Goal: Task Accomplishment & Management: Complete application form

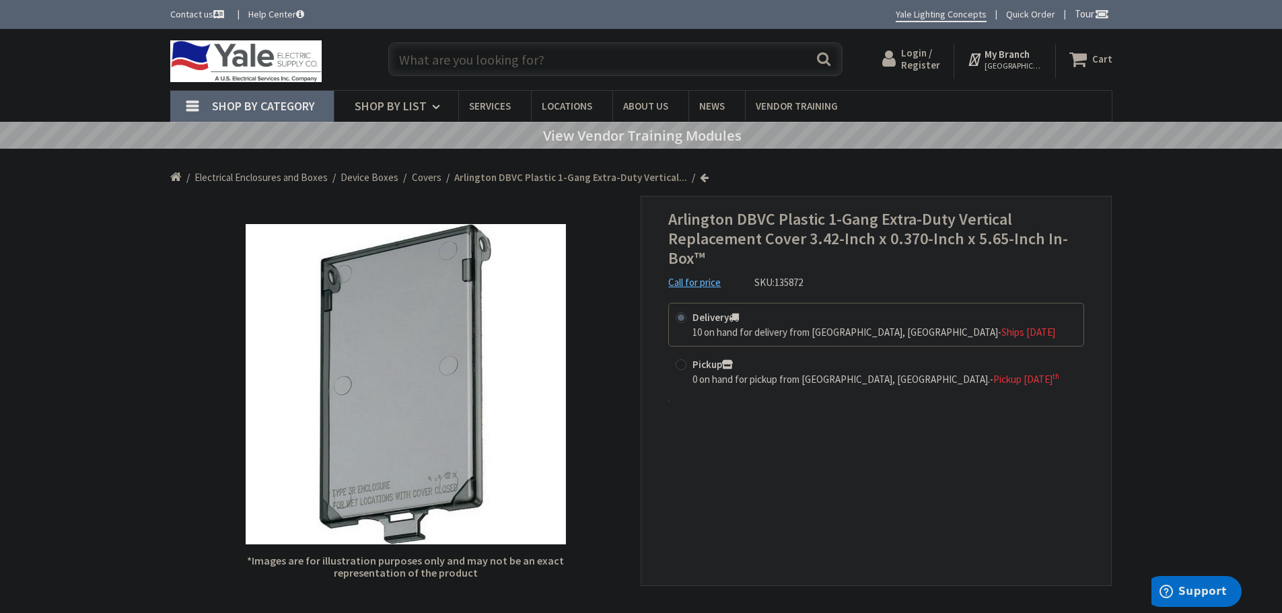
click at [922, 59] on span "Login / Register" at bounding box center [920, 58] width 39 height 25
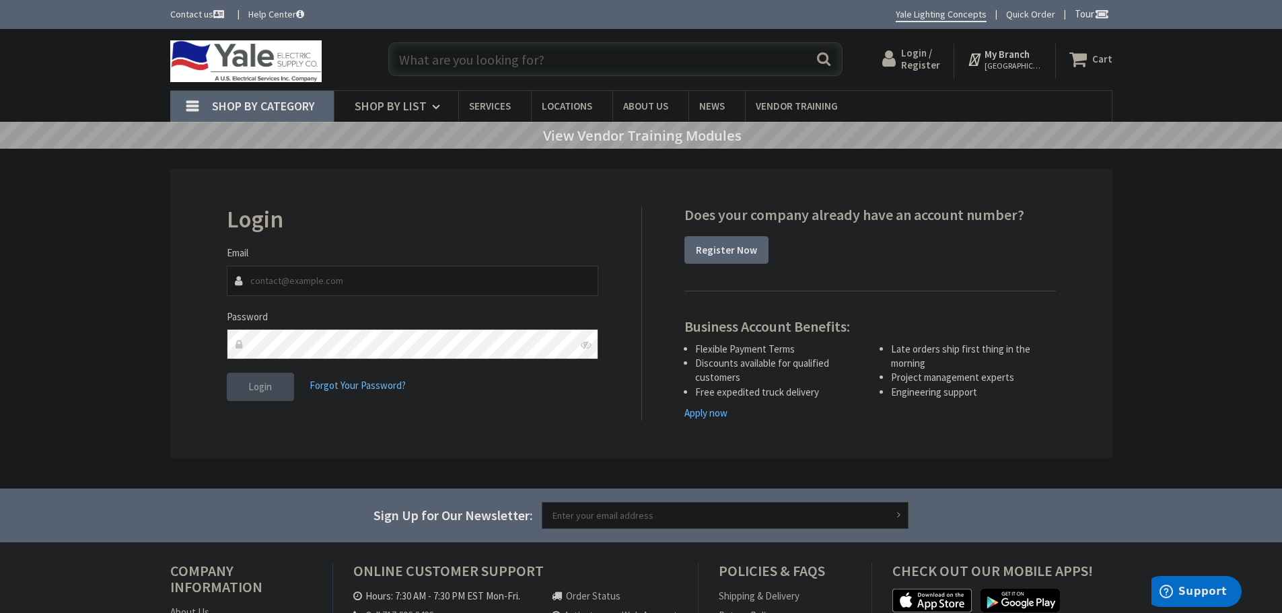
click at [585, 345] on icon at bounding box center [586, 344] width 11 height 11
click at [708, 246] on strong "Register Now" at bounding box center [726, 250] width 61 height 13
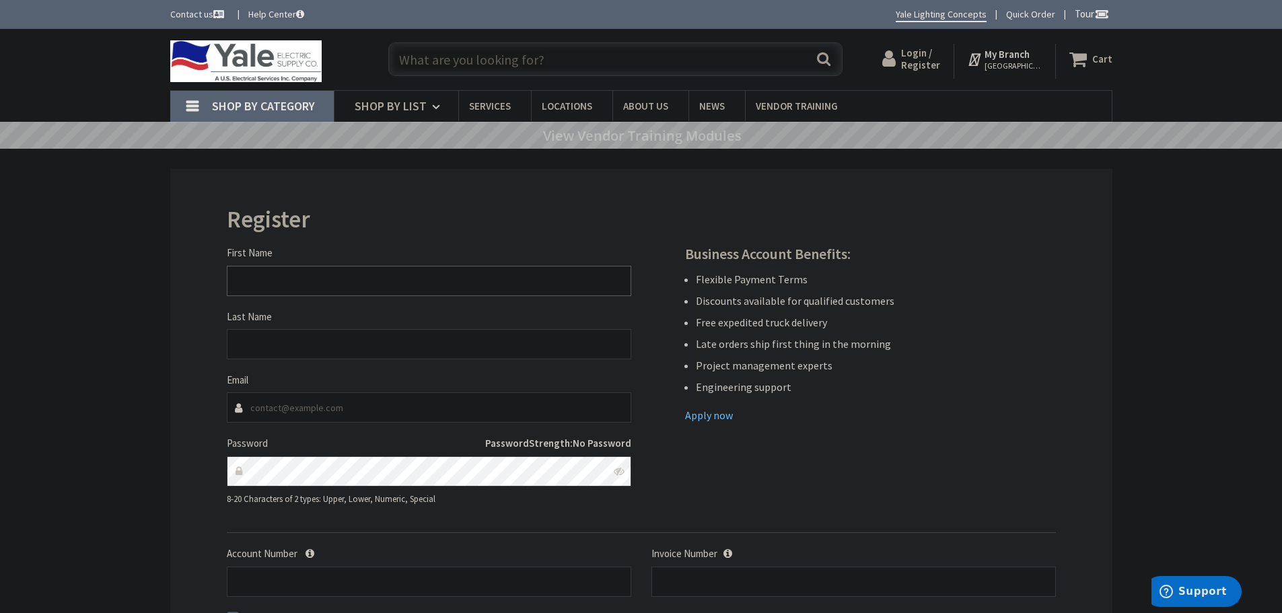
click at [250, 283] on input "First Name" at bounding box center [429, 281] width 404 height 30
type input "STEVE"
type input "MARSH"
type input "smarsh@hallerent.com"
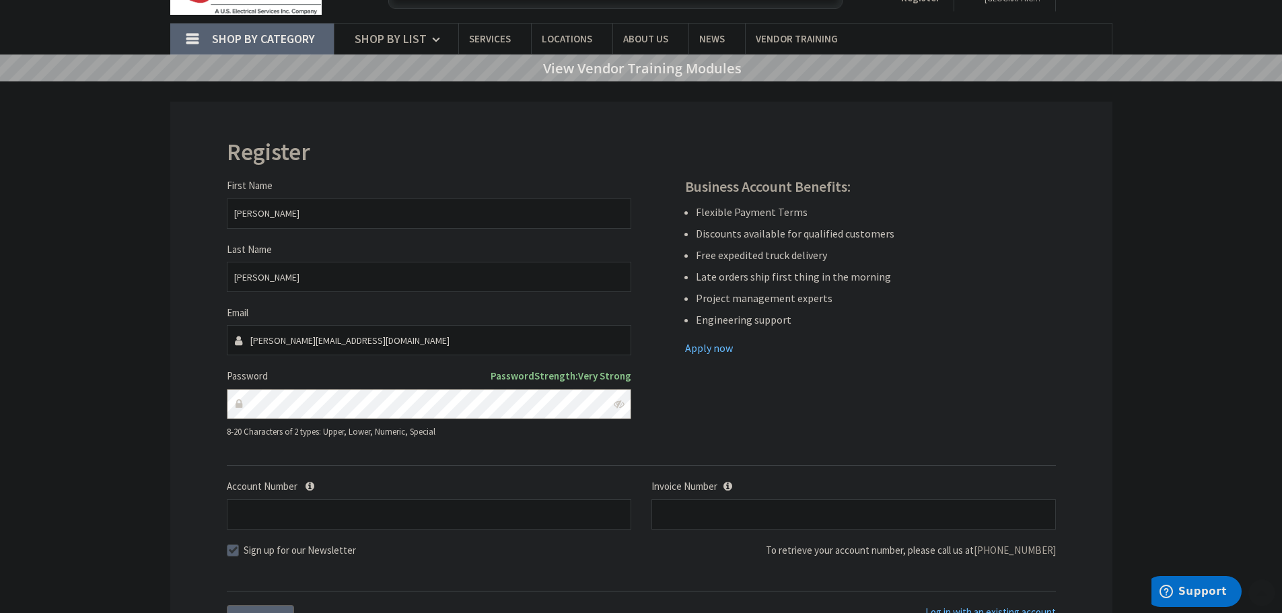
scroll to position [135, 0]
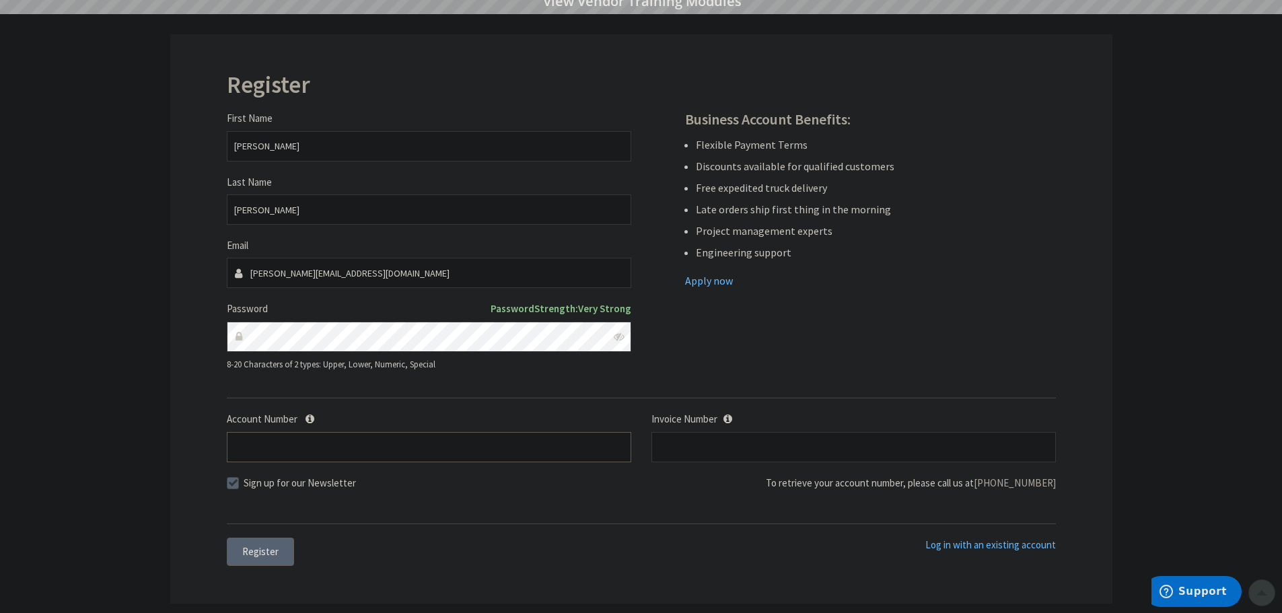
click at [320, 449] on input "Account Number" at bounding box center [429, 447] width 404 height 30
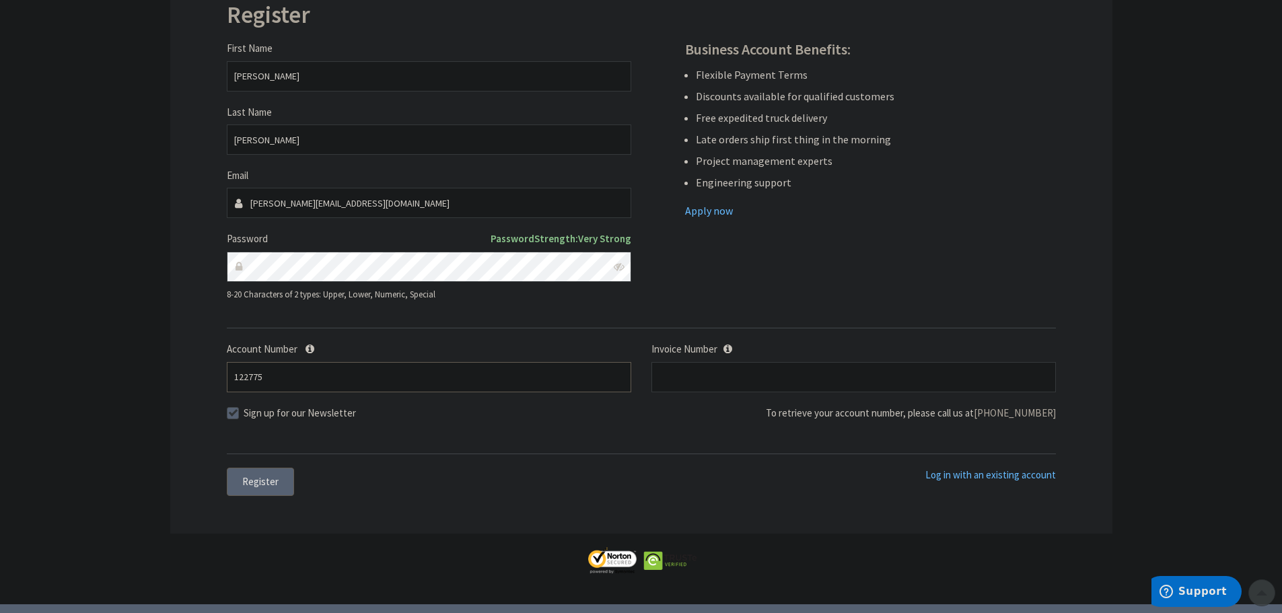
scroll to position [269, 0]
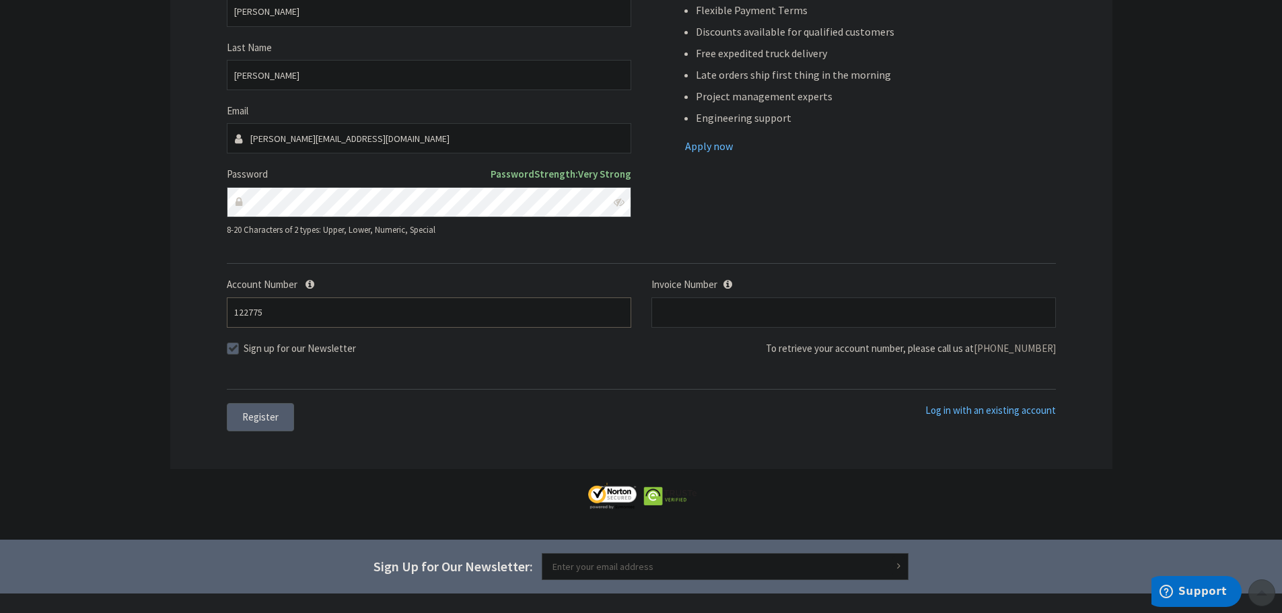
type input "122775"
click at [248, 416] on span "Register" at bounding box center [260, 416] width 36 height 13
click at [747, 316] on input "S128698377.007" at bounding box center [853, 312] width 404 height 30
type input "S128698377.007"
click at [256, 420] on span "Register" at bounding box center [260, 416] width 36 height 13
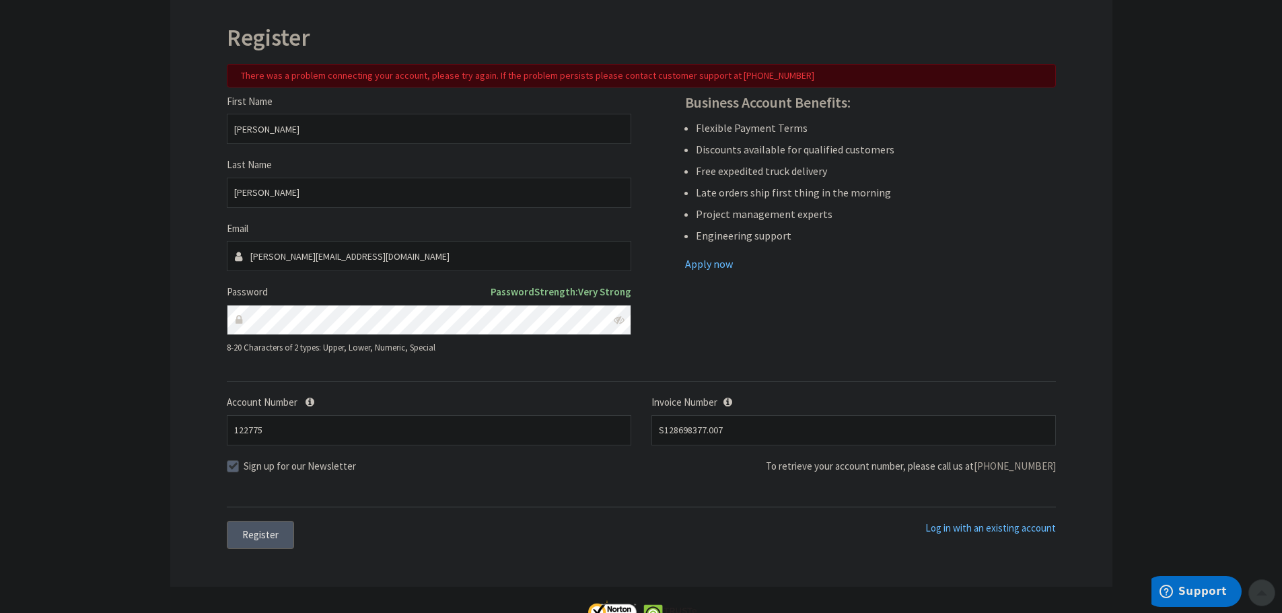
scroll to position [202, 0]
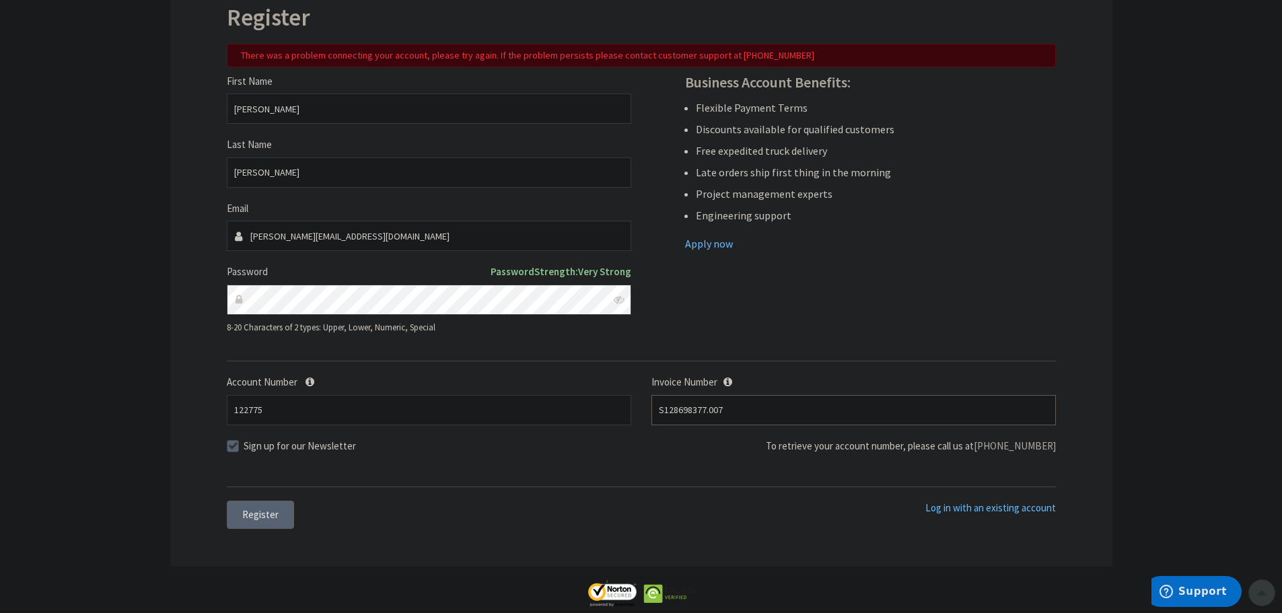
drag, startPoint x: 733, startPoint y: 408, endPoint x: 617, endPoint y: 421, distance: 117.2
click at [617, 421] on div "Account Number 122775 Invoice Number S128698377.007" at bounding box center [641, 406] width 849 height 63
click at [948, 510] on span "Log in with an existing account" at bounding box center [990, 507] width 131 height 13
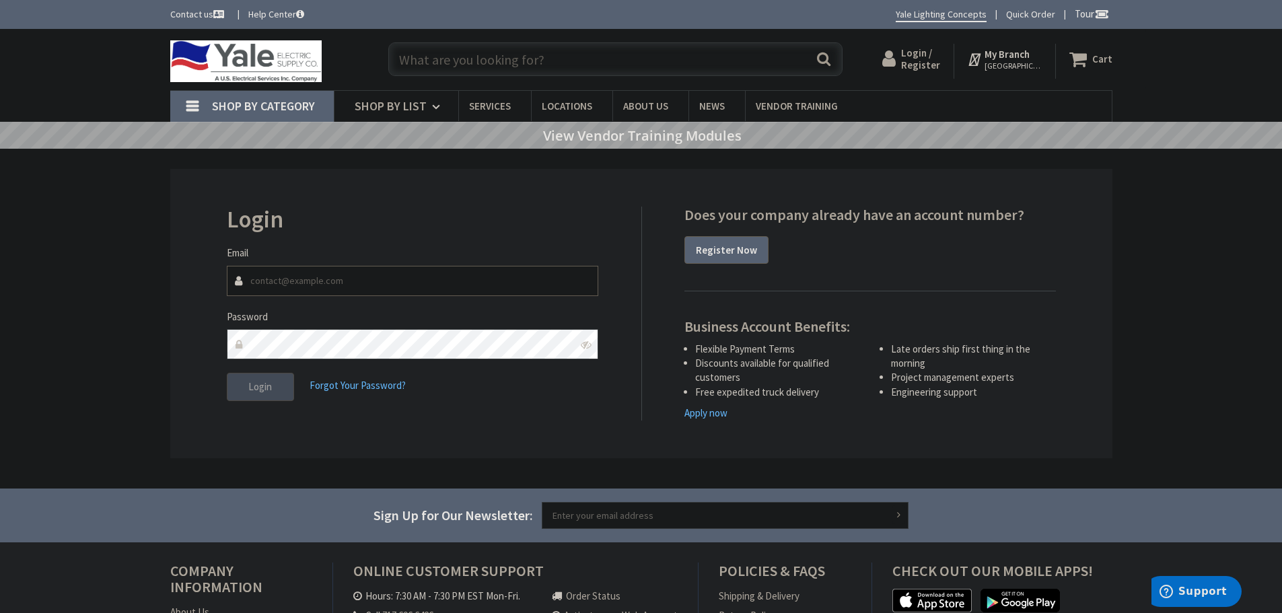
type input "smarsh@hallerent.com"
click at [589, 348] on icon at bounding box center [586, 344] width 11 height 11
click at [260, 390] on span "Login" at bounding box center [260, 386] width 24 height 13
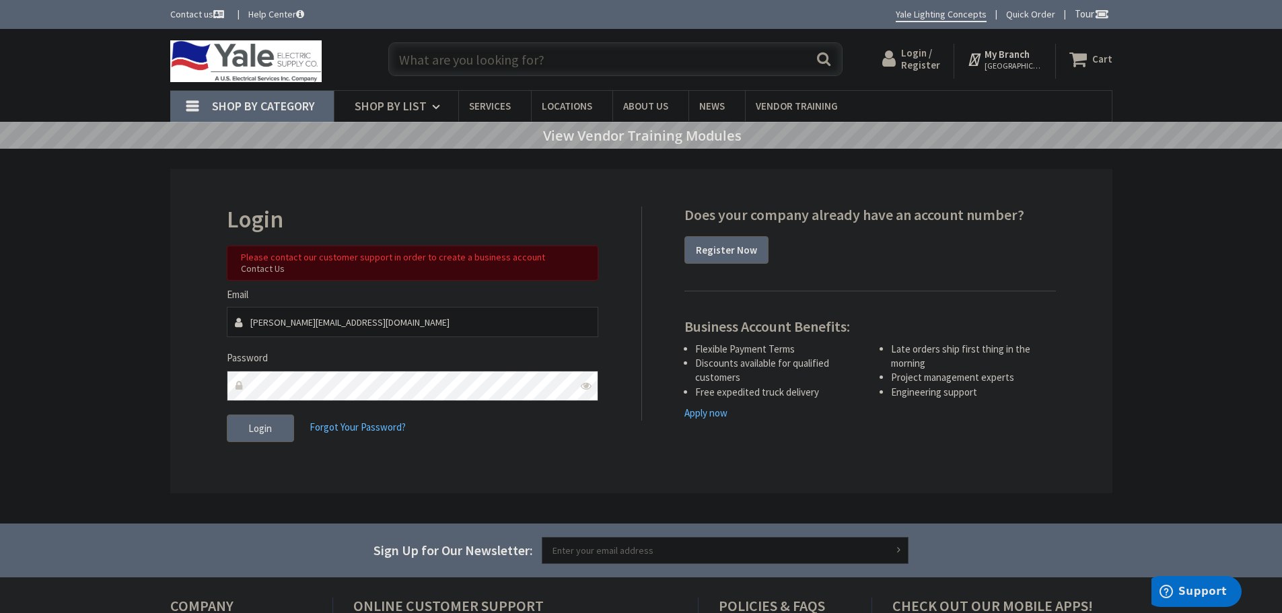
click at [285, 263] on link "Contact Us" at bounding box center [263, 268] width 44 height 11
